Goal: Information Seeking & Learning: Learn about a topic

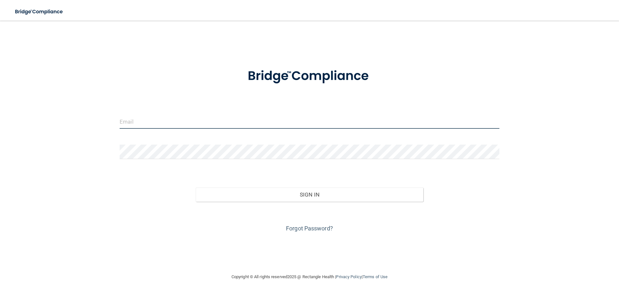
click at [132, 117] on input "email" at bounding box center [310, 121] width 380 height 15
type input "[EMAIL_ADDRESS][DOMAIN_NAME]"
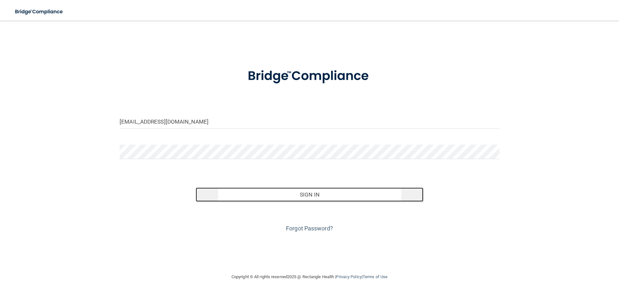
click at [273, 192] on button "Sign In" at bounding box center [310, 194] width 228 height 14
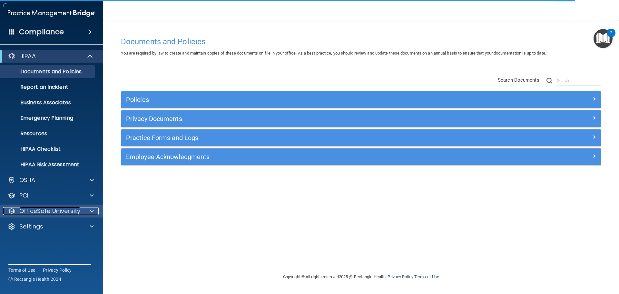
click at [66, 212] on p "OfficeSafe University" at bounding box center [49, 211] width 61 height 8
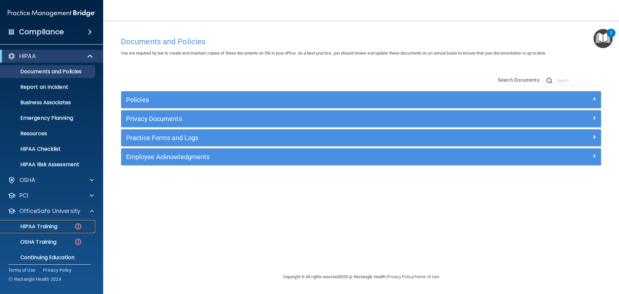
click at [63, 228] on div "HIPAA Training" at bounding box center [48, 226] width 88 height 6
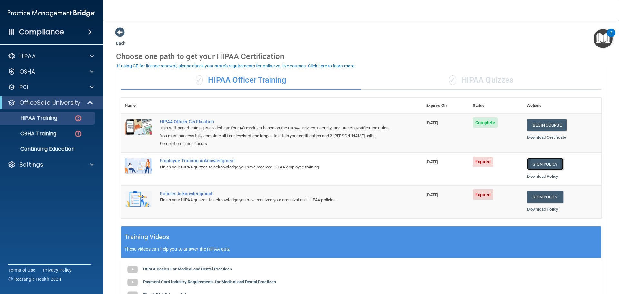
click at [538, 167] on link "Sign Policy" at bounding box center [545, 164] width 36 height 12
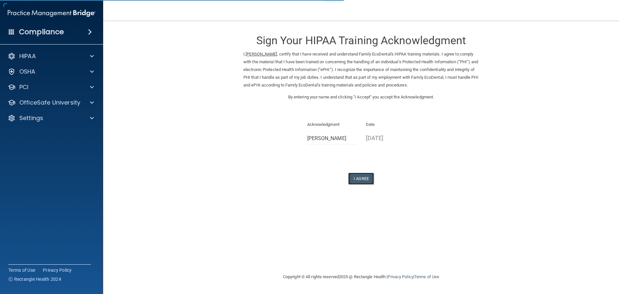
click at [362, 179] on button "I Agree" at bounding box center [361, 179] width 26 height 12
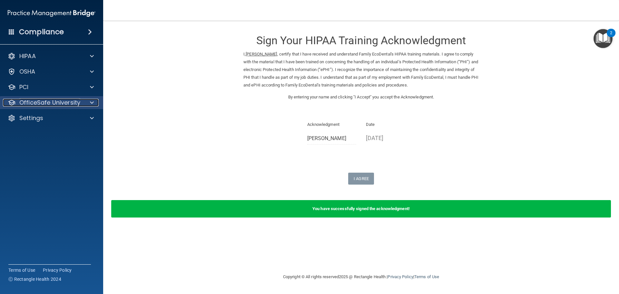
click at [89, 101] on div at bounding box center [91, 103] width 16 height 8
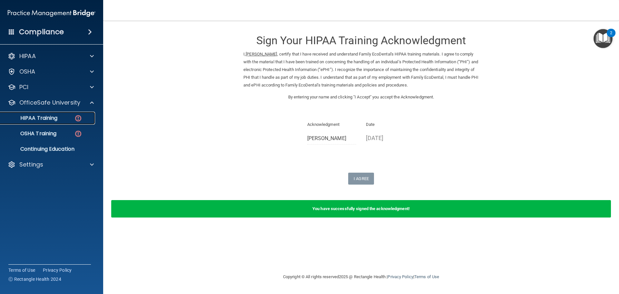
click at [59, 120] on div "HIPAA Training" at bounding box center [48, 118] width 88 height 6
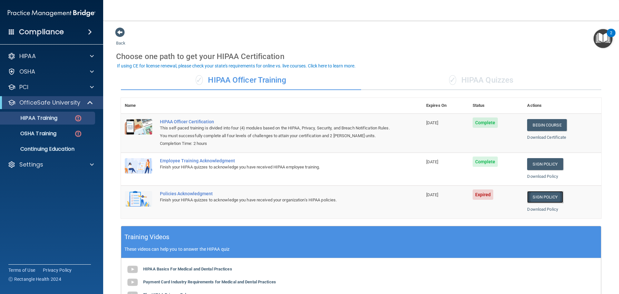
click at [551, 199] on link "Sign Policy" at bounding box center [545, 197] width 36 height 12
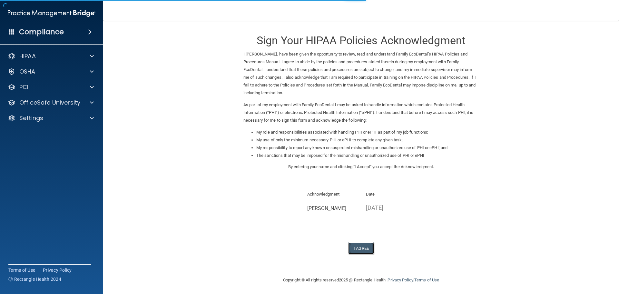
click at [363, 250] on button "I Agree" at bounding box center [361, 248] width 26 height 12
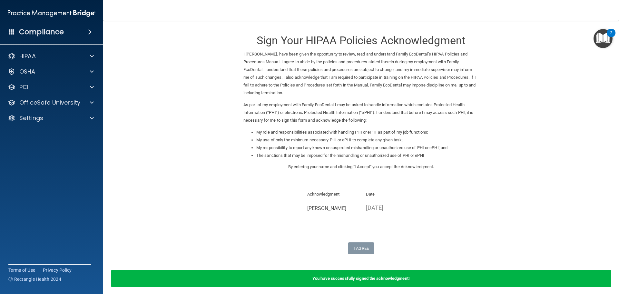
drag, startPoint x: 210, startPoint y: 111, endPoint x: 213, endPoint y: 106, distance: 5.3
click at [90, 105] on span at bounding box center [92, 103] width 4 height 8
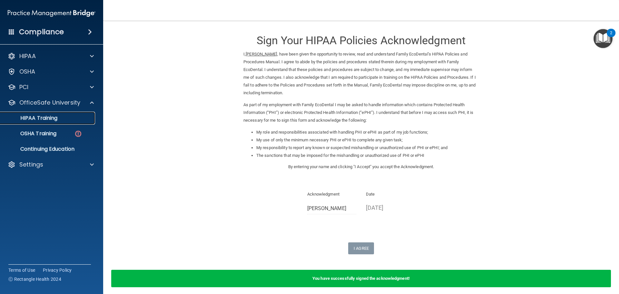
click at [52, 116] on p "HIPAA Training" at bounding box center [30, 118] width 53 height 6
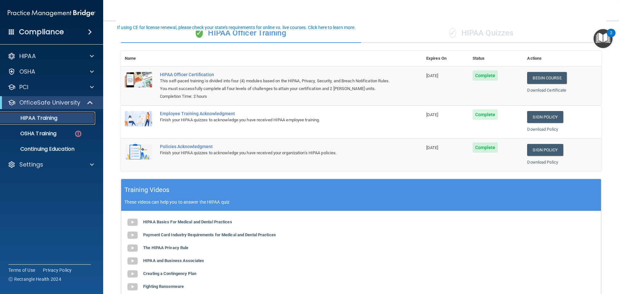
scroll to position [32, 0]
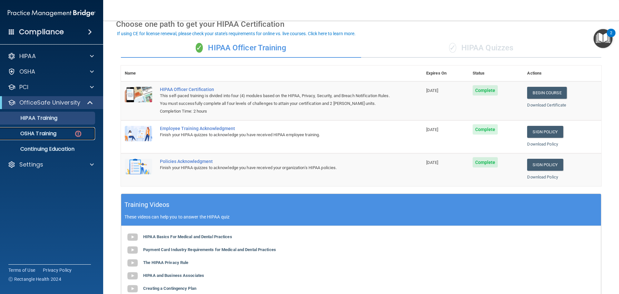
click at [46, 132] on p "OSHA Training" at bounding box center [30, 133] width 52 height 6
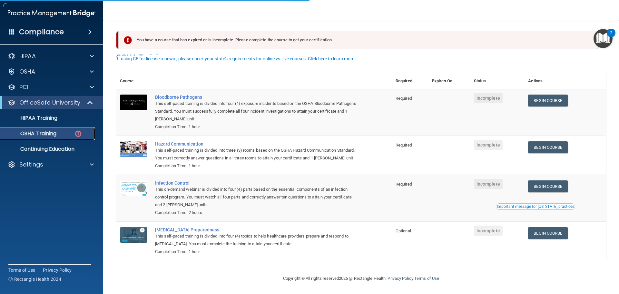
scroll to position [11, 0]
click at [30, 121] on p "HIPAA Training" at bounding box center [30, 118] width 53 height 6
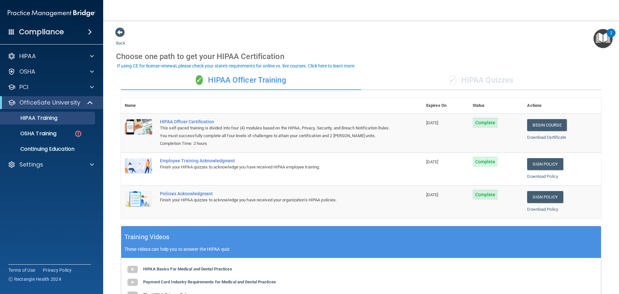
click at [495, 85] on div "✓ HIPAA Quizzes" at bounding box center [481, 80] width 240 height 19
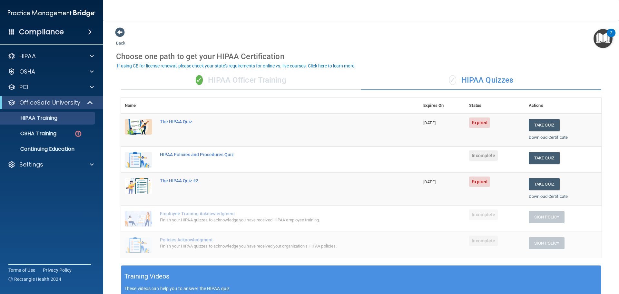
click at [263, 82] on div "✓ HIPAA Officer Training" at bounding box center [241, 80] width 240 height 19
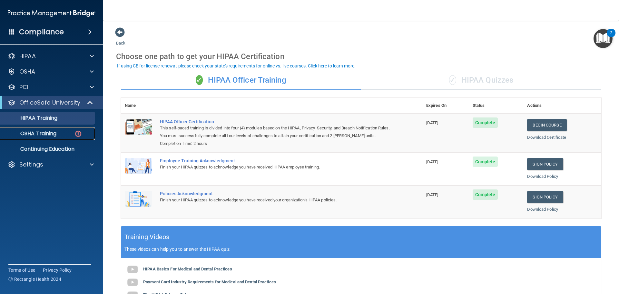
click at [50, 134] on p "OSHA Training" at bounding box center [30, 133] width 52 height 6
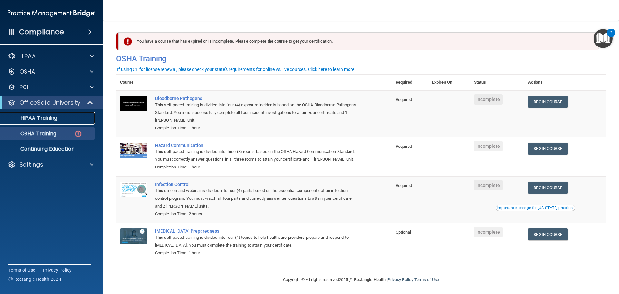
click at [39, 115] on p "HIPAA Training" at bounding box center [30, 118] width 53 height 6
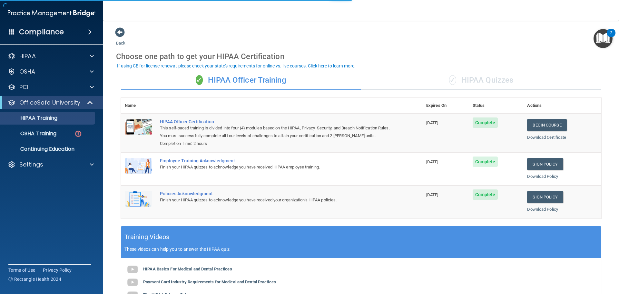
click at [604, 34] on img "Open Resource Center, 2 new notifications" at bounding box center [603, 38] width 19 height 19
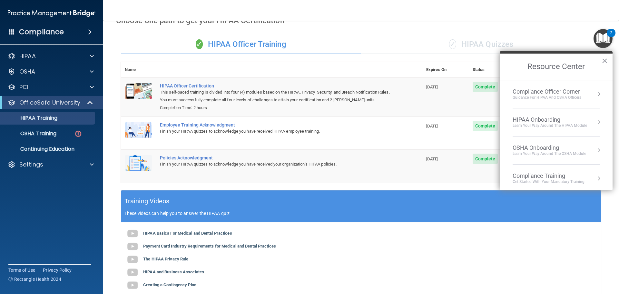
scroll to position [32, 0]
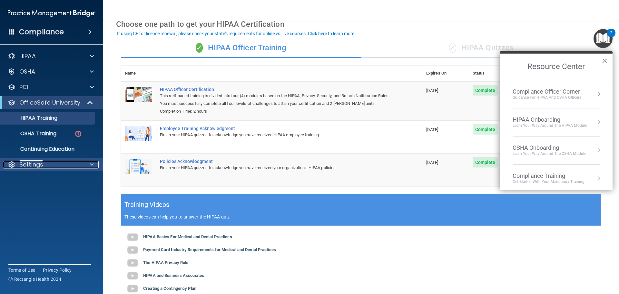
click at [93, 165] on span at bounding box center [92, 165] width 4 height 8
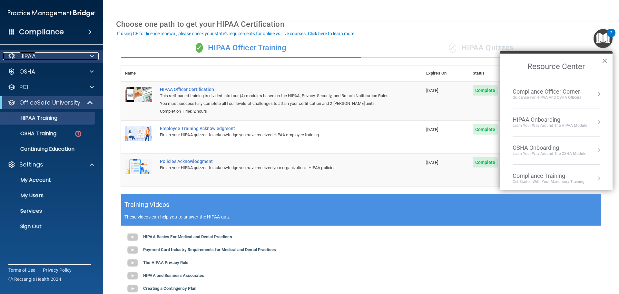
click at [85, 55] on div at bounding box center [91, 56] width 16 height 8
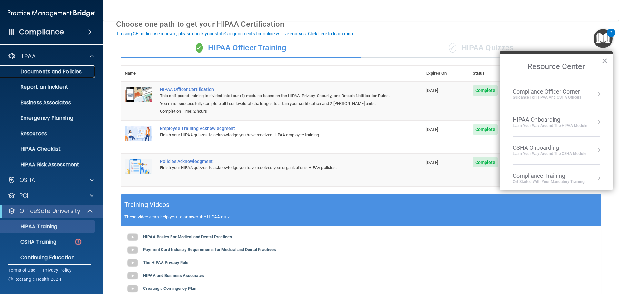
click at [75, 71] on p "Documents and Policies" at bounding box center [48, 71] width 88 height 6
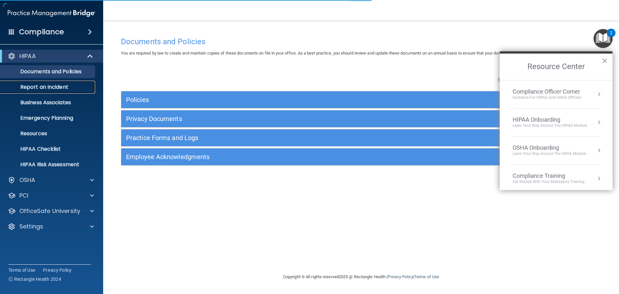
click at [69, 88] on p "Report an Incident" at bounding box center [48, 87] width 88 height 6
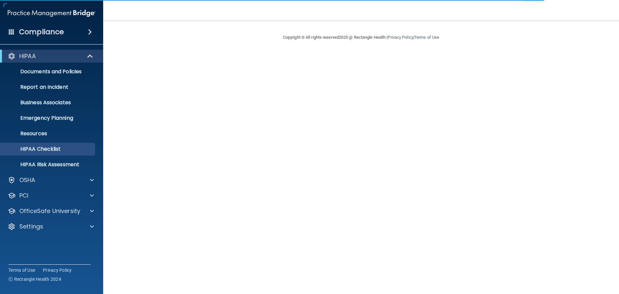
click at [88, 31] on span at bounding box center [90, 32] width 4 height 8
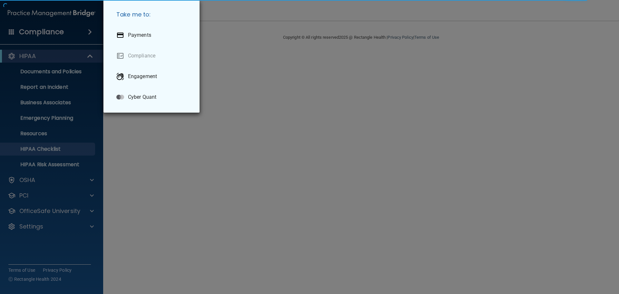
click at [85, 32] on div "Take me to: Payments Compliance Engagement Cyber Quant" at bounding box center [309, 147] width 619 height 294
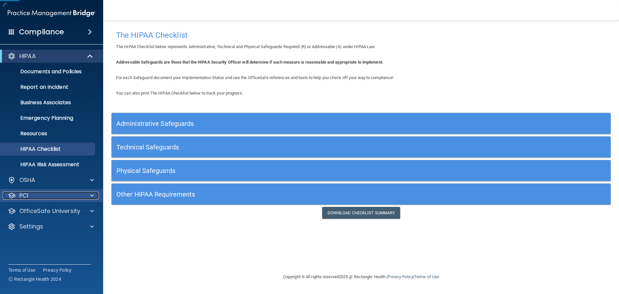
click at [93, 195] on span at bounding box center [92, 196] width 4 height 8
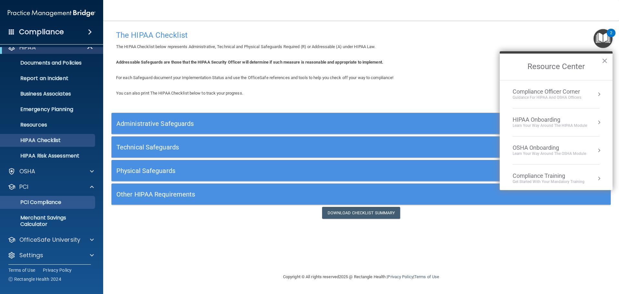
scroll to position [11, 0]
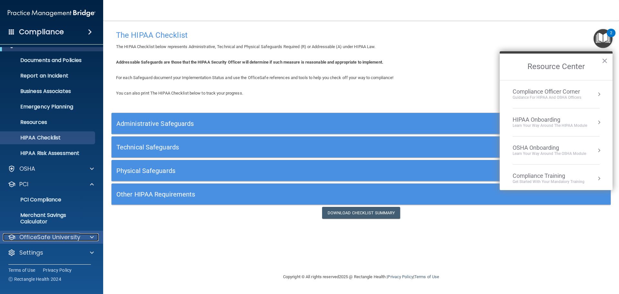
click at [90, 240] on div at bounding box center [91, 237] width 16 height 8
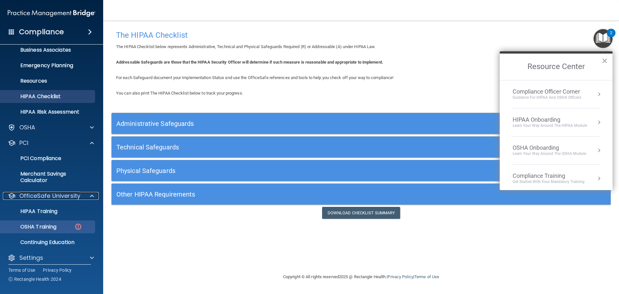
scroll to position [58, 0]
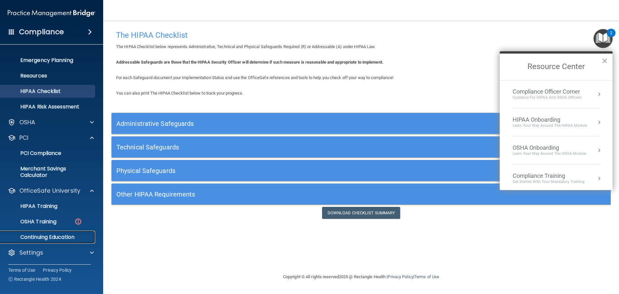
click at [38, 235] on p "Continuing Education" at bounding box center [48, 237] width 88 height 6
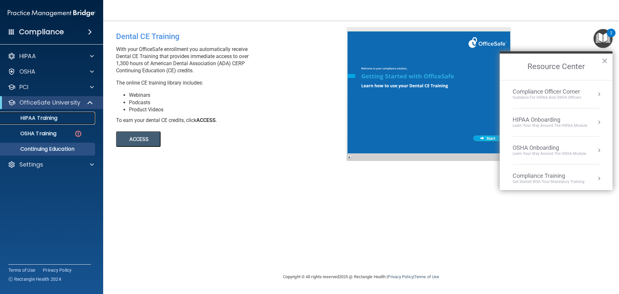
click at [71, 122] on link "HIPAA Training" at bounding box center [45, 118] width 102 height 13
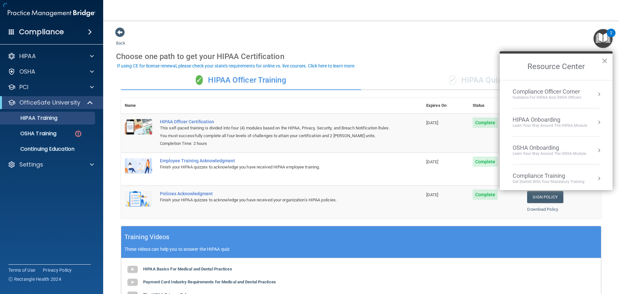
click at [604, 57] on button "×" at bounding box center [605, 60] width 6 height 10
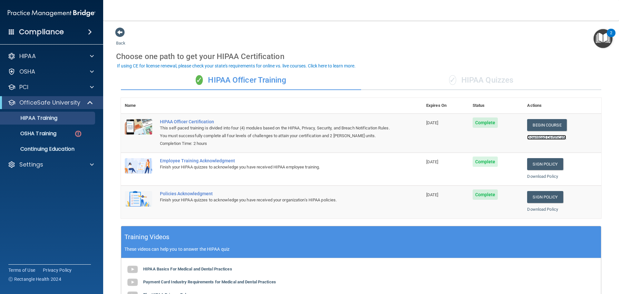
click at [544, 136] on link "Download Certificate" at bounding box center [546, 137] width 39 height 5
click at [471, 84] on div "✓ HIPAA Quizzes" at bounding box center [481, 80] width 240 height 19
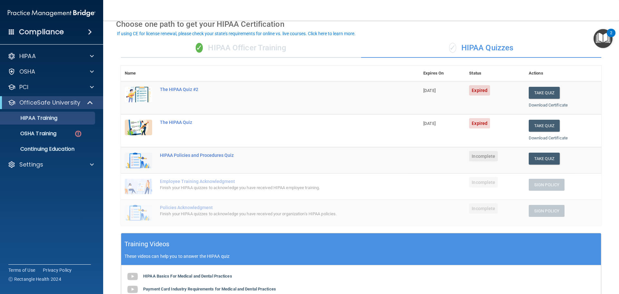
scroll to position [65, 0]
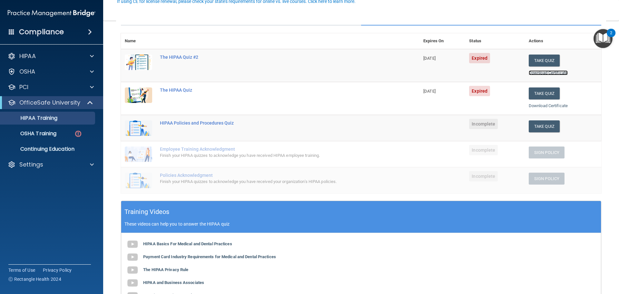
click at [536, 74] on link "Download Certificate" at bounding box center [548, 72] width 39 height 5
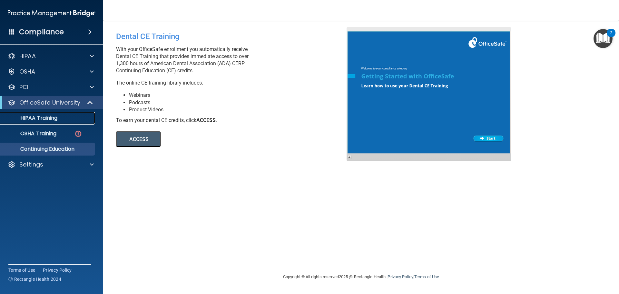
click at [36, 117] on p "HIPAA Training" at bounding box center [30, 118] width 53 height 6
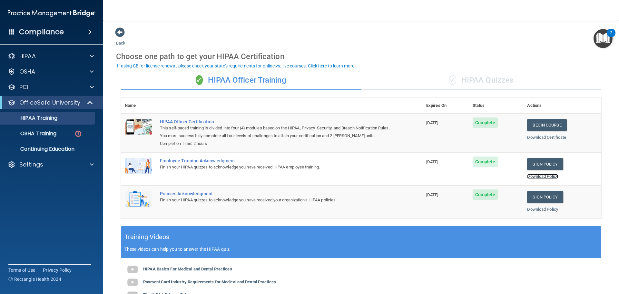
click at [534, 176] on link "Download Policy" at bounding box center [542, 176] width 31 height 5
click at [542, 208] on link "Download Policy" at bounding box center [542, 209] width 31 height 5
